Goal: Navigation & Orientation: Understand site structure

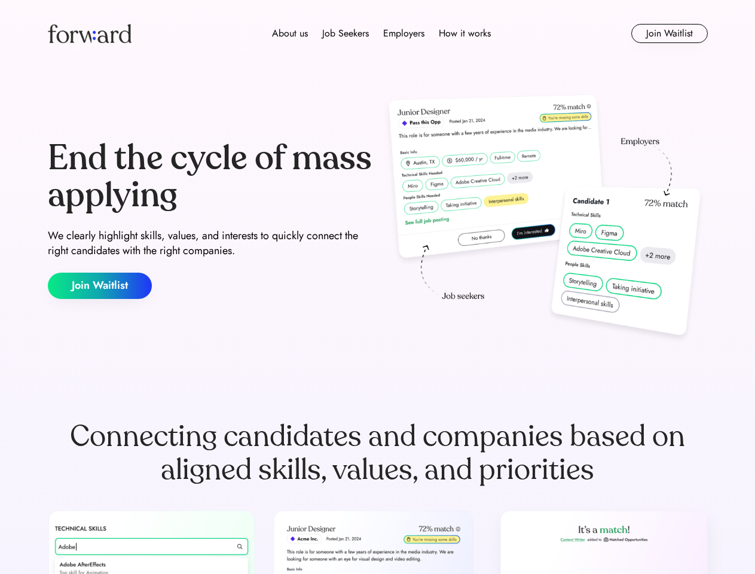
click at [377, 287] on div "End the cycle of mass applying We clearly highlight skills, values, and interes…" at bounding box center [378, 219] width 660 height 257
click at [378, 33] on div "About us Job Seekers Employers How it works" at bounding box center [381, 33] width 471 height 14
click at [90, 33] on img at bounding box center [90, 33] width 84 height 19
click at [381, 33] on div "About us Job Seekers Employers How it works" at bounding box center [381, 33] width 471 height 14
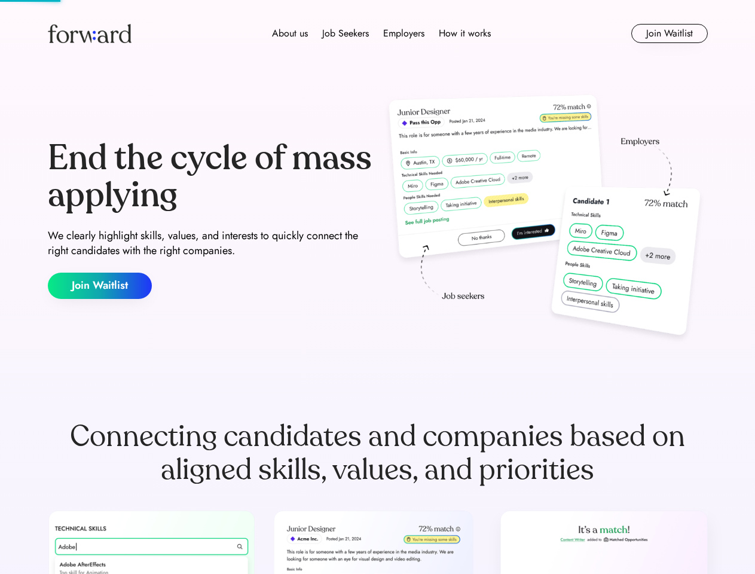
click at [290, 33] on div "About us" at bounding box center [290, 33] width 36 height 14
click at [346, 33] on div "Job Seekers" at bounding box center [345, 33] width 47 height 14
click at [403, 33] on div "Employers" at bounding box center [403, 33] width 41 height 14
click at [464, 33] on div "How it works" at bounding box center [465, 33] width 52 height 14
click at [669, 33] on button "Join Waitlist" at bounding box center [669, 33] width 77 height 19
